Goal: Register for event/course

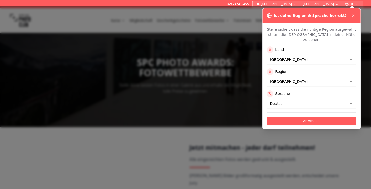
click at [298, 117] on button "Anwenden" at bounding box center [312, 121] width 90 height 8
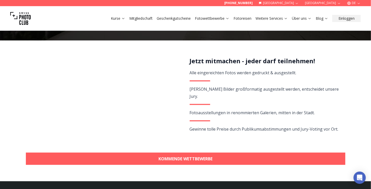
scroll to position [58, 0]
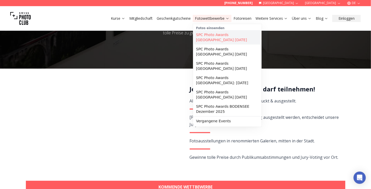
click at [225, 34] on link "SPC Photo Awards [GEOGRAPHIC_DATA] [DATE]" at bounding box center [227, 37] width 67 height 14
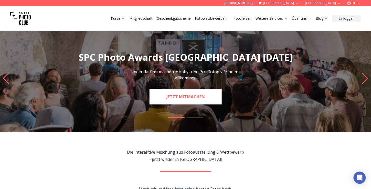
click at [193, 100] on link "JETZT MITMACHEN" at bounding box center [186, 96] width 72 height 15
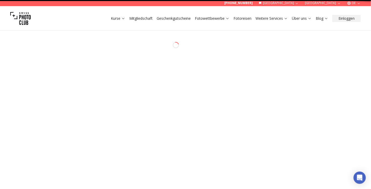
select select "*******"
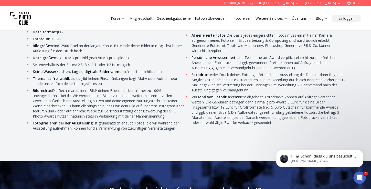
scroll to position [1610, 0]
